Goal: Task Accomplishment & Management: Use online tool/utility

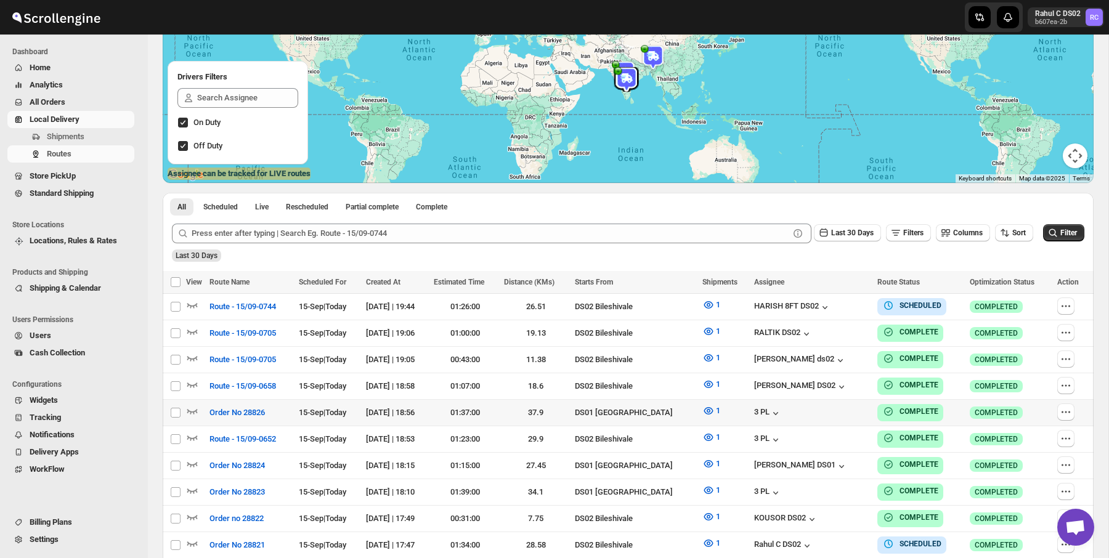
scroll to position [159, 0]
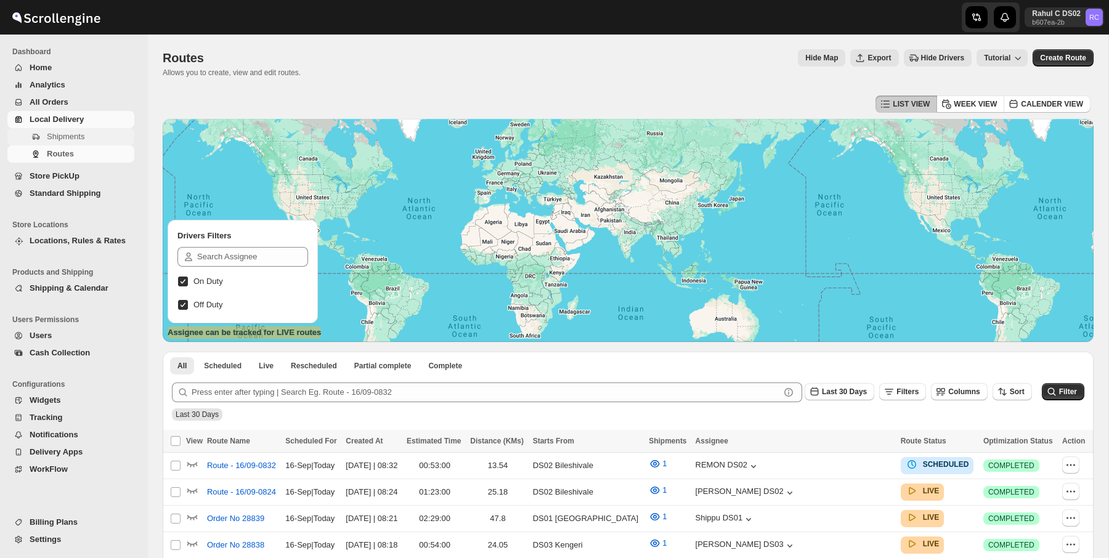
click at [97, 136] on span "Shipments" at bounding box center [89, 137] width 85 height 12
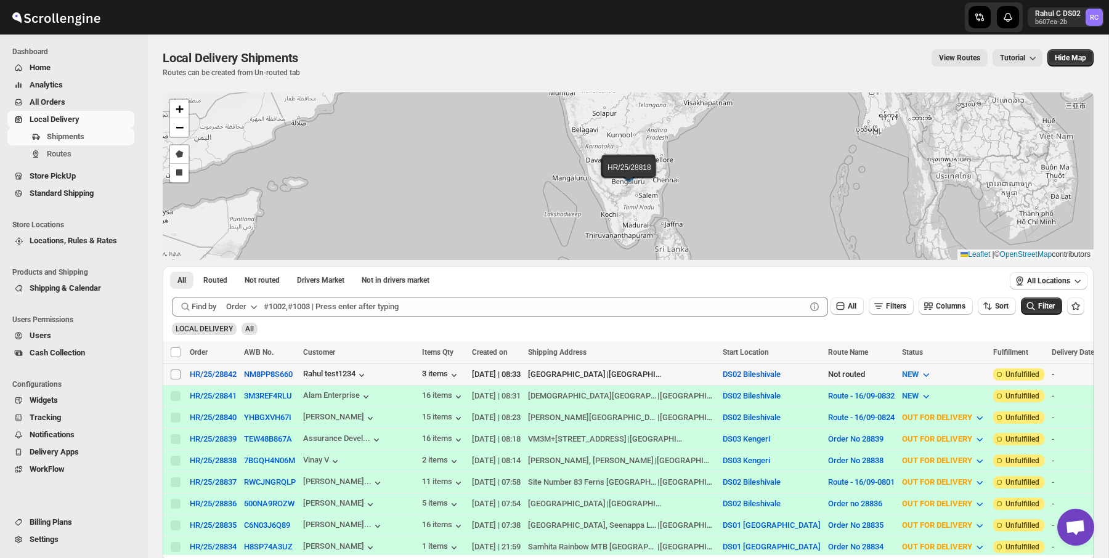
click at [175, 378] on input "Select shipment" at bounding box center [176, 375] width 10 height 10
checkbox input "true"
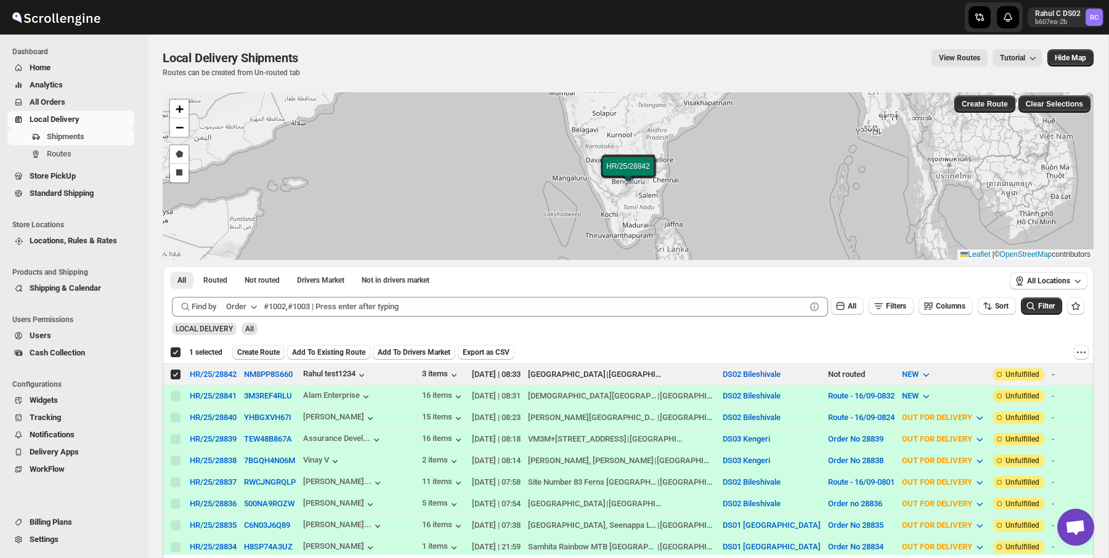
click at [264, 357] on button "Create Route" at bounding box center [258, 352] width 52 height 15
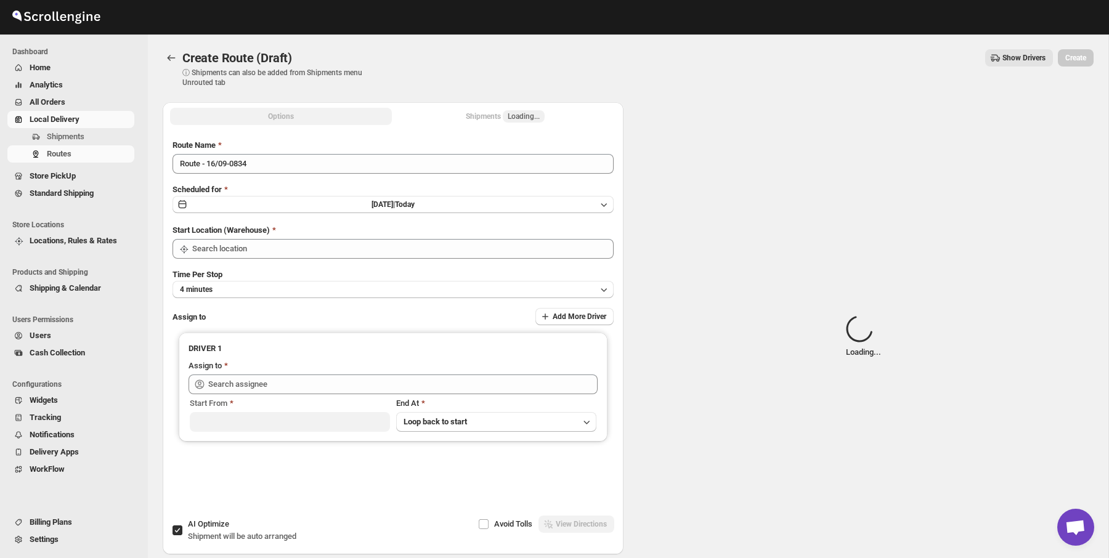
type input "DS02 Bileshivale"
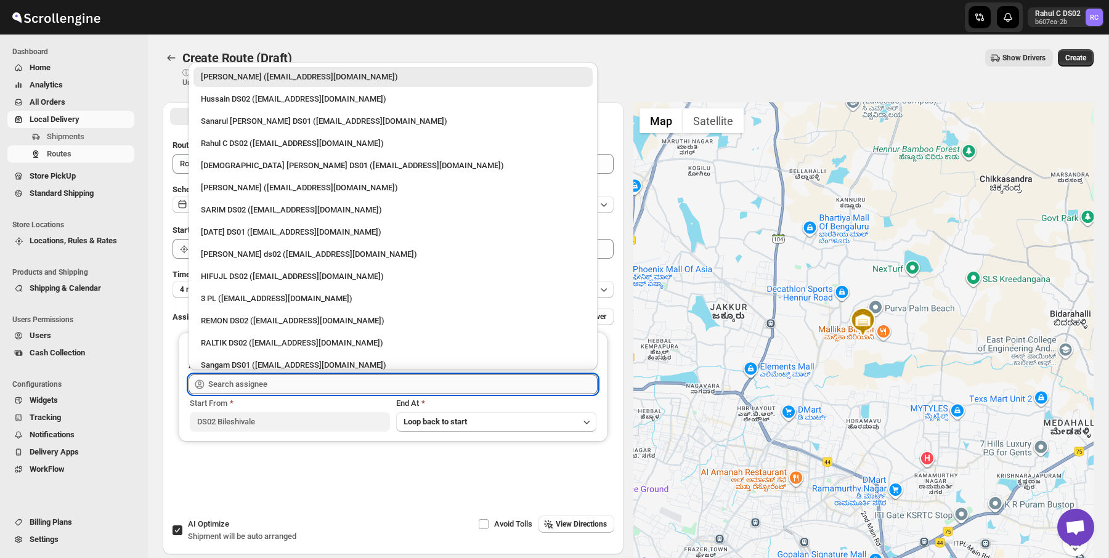
click at [294, 388] on input "text" at bounding box center [402, 385] width 389 height 20
click at [311, 151] on div "Rahul C DS02 (rahul.chopra@home-run.co)" at bounding box center [392, 144] width 399 height 20
type input "Rahul C DS02 (rahul.chopra@home-run.co)"
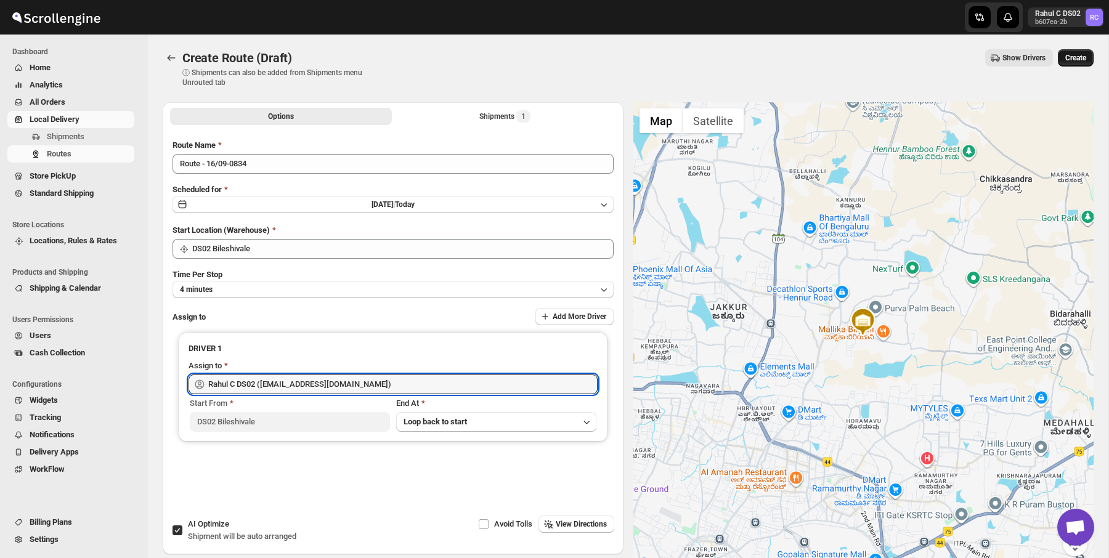
click at [1077, 59] on span "Create" at bounding box center [1075, 58] width 21 height 10
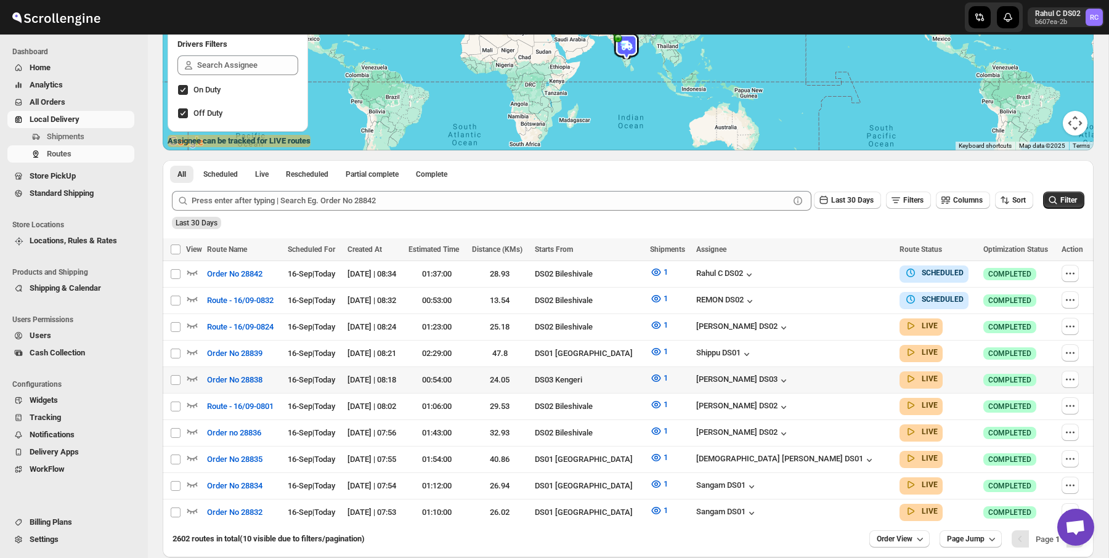
scroll to position [193, 0]
